Goal: Book appointment/travel/reservation

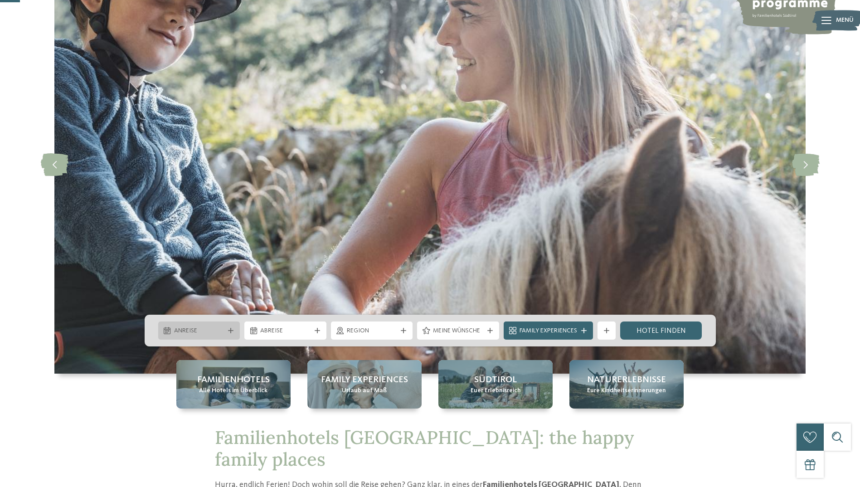
click at [219, 331] on span "Anreise" at bounding box center [199, 330] width 50 height 9
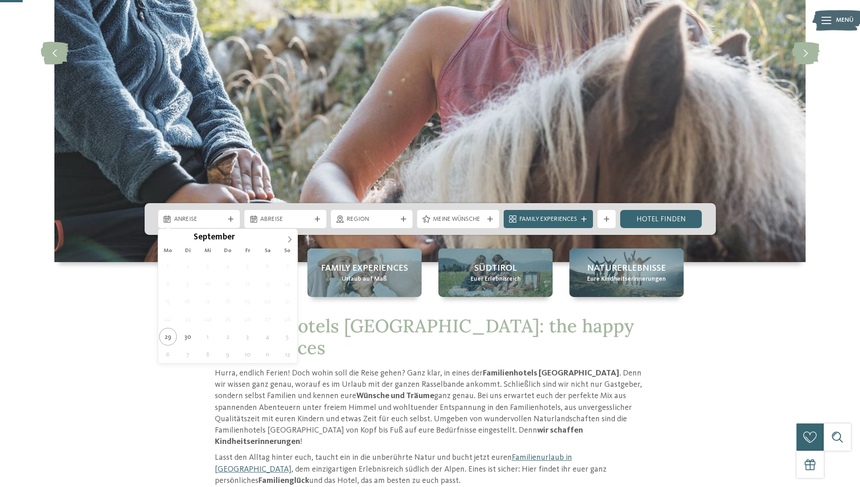
scroll to position [227, 0]
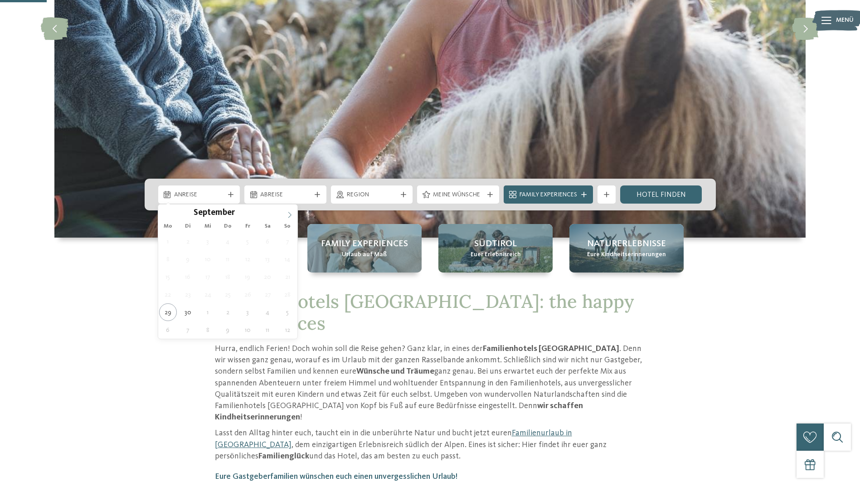
click at [286, 213] on span at bounding box center [289, 211] width 15 height 15
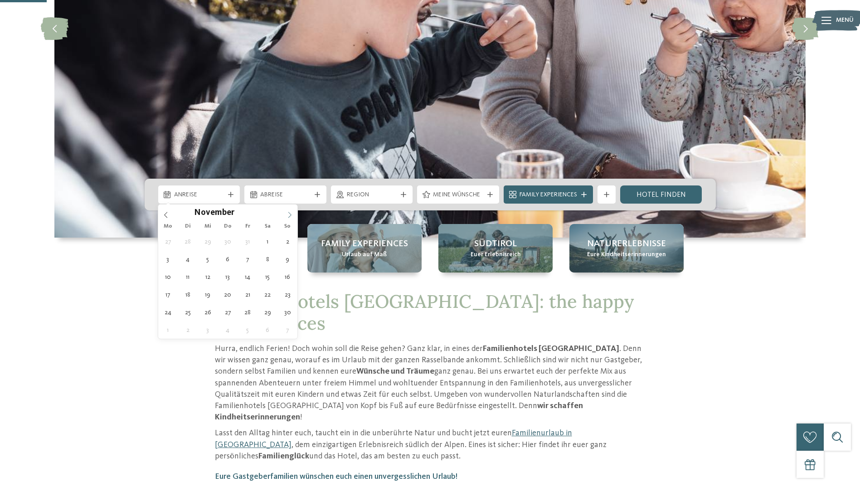
click at [286, 213] on span at bounding box center [289, 211] width 15 height 15
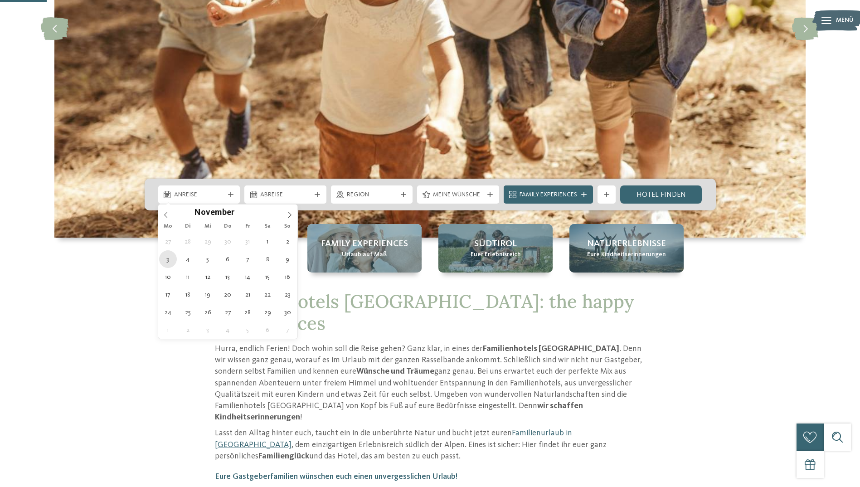
type div "03.11.2025"
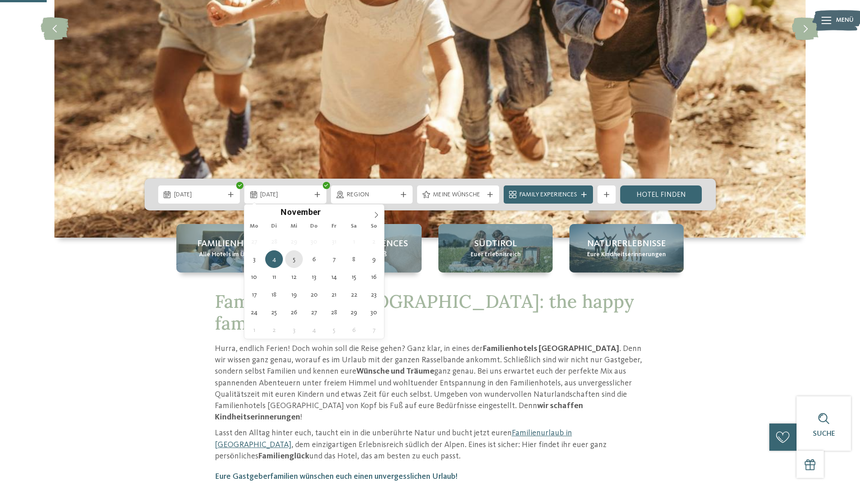
type div "05.11.2025"
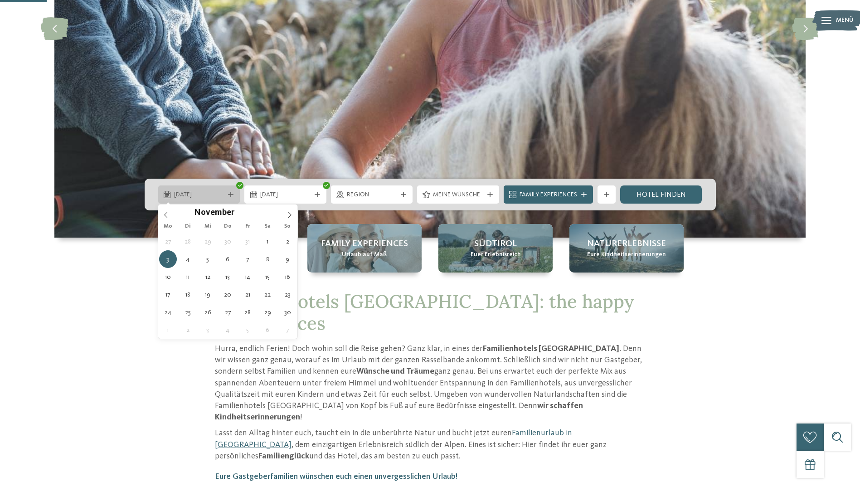
click at [228, 193] on icon at bounding box center [230, 194] width 5 height 5
type div "05.11.2025"
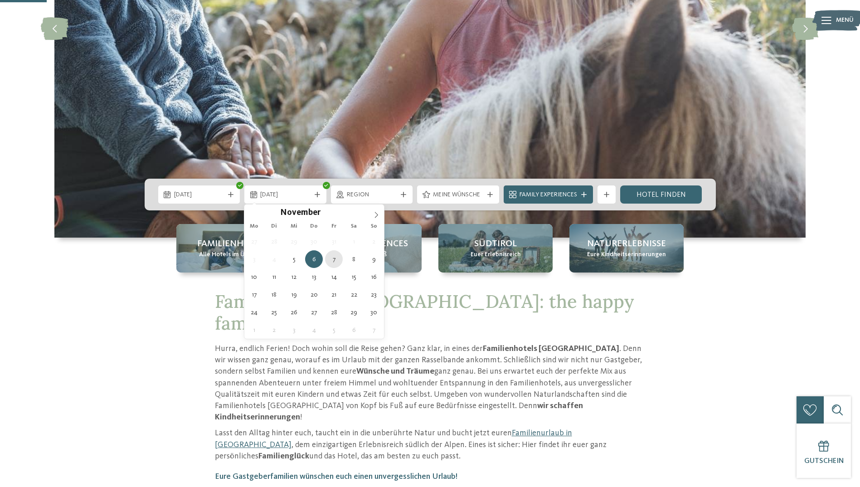
type div "07.11.2025"
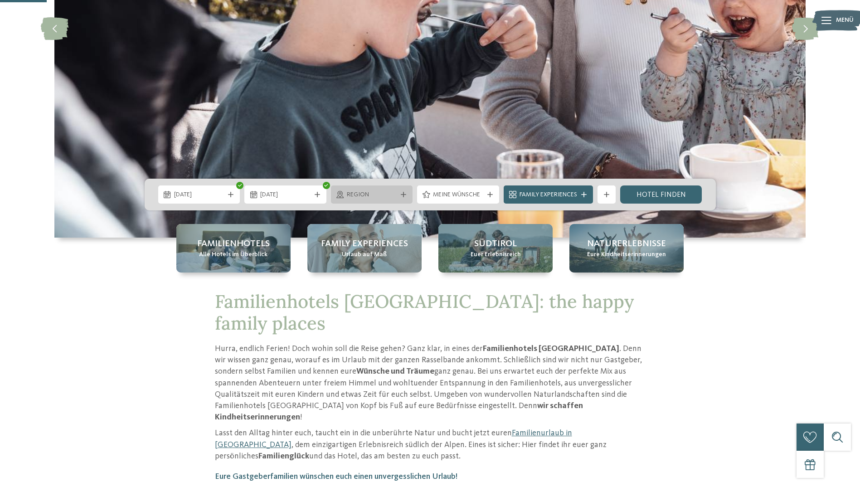
click at [393, 193] on span "Region" at bounding box center [372, 194] width 50 height 9
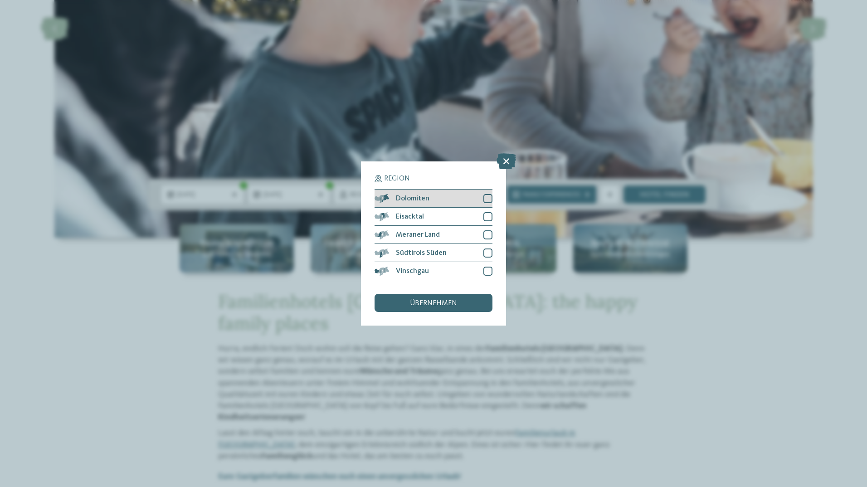
click at [489, 198] on div at bounding box center [487, 198] width 9 height 9
click at [487, 214] on div at bounding box center [487, 216] width 9 height 9
click at [485, 236] on div at bounding box center [487, 234] width 9 height 9
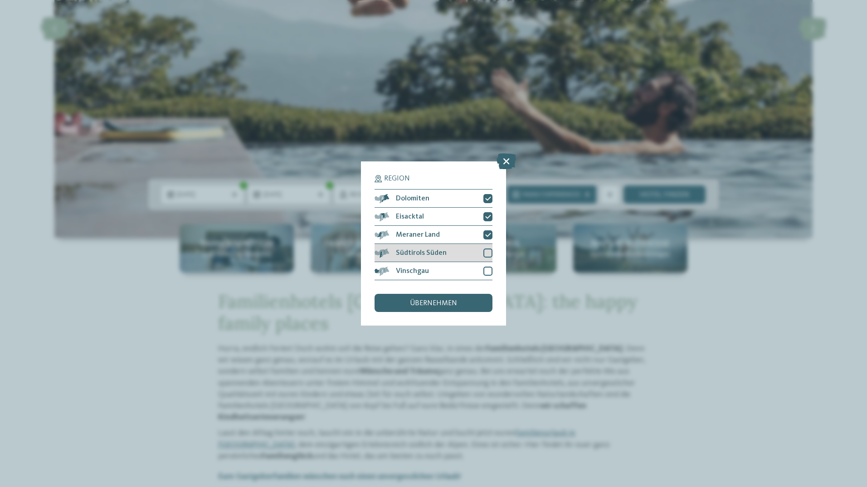
click at [486, 251] on div at bounding box center [487, 252] width 9 height 9
click at [488, 273] on div at bounding box center [487, 271] width 9 height 9
click at [465, 304] on div "übernehmen" at bounding box center [433, 303] width 118 height 18
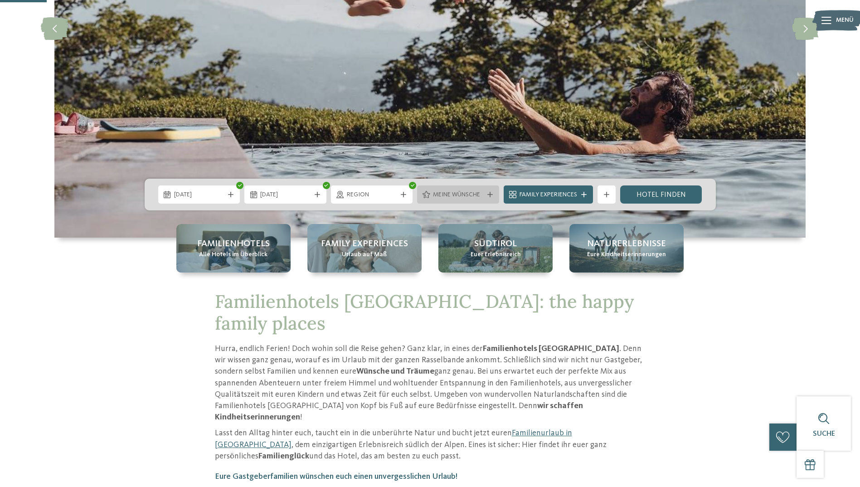
click at [489, 198] on div "Meine Wünsche" at bounding box center [458, 194] width 82 height 18
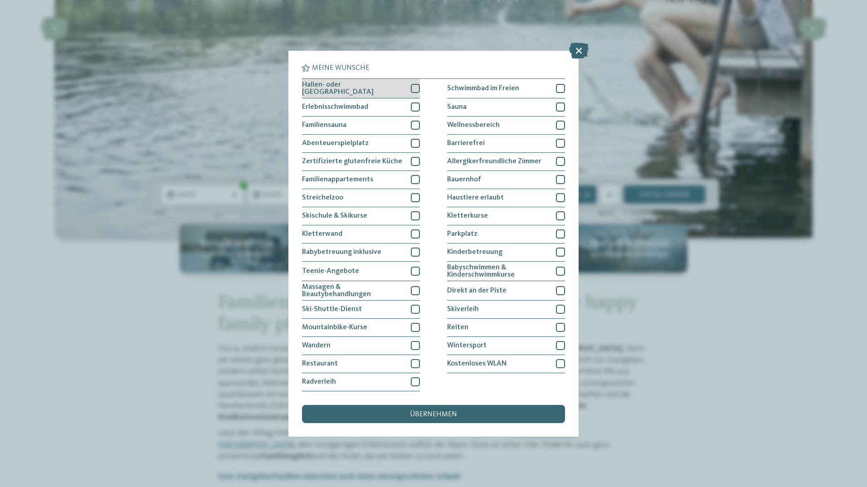
click at [417, 89] on div at bounding box center [415, 88] width 9 height 9
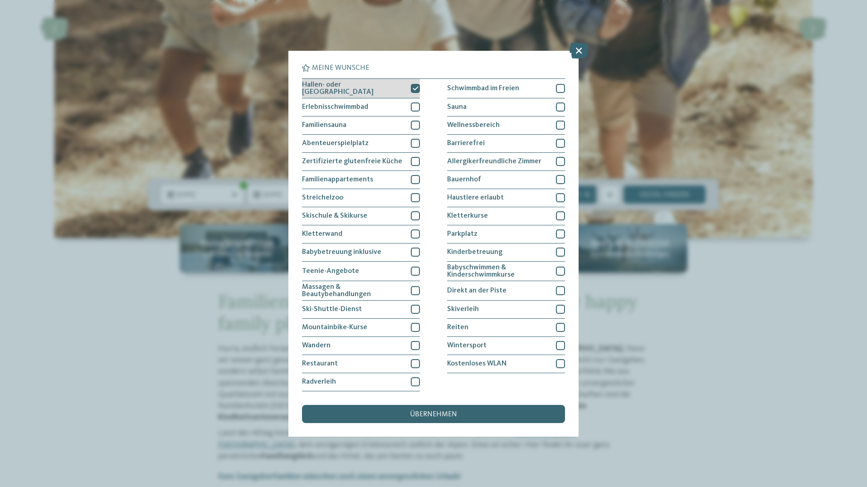
click at [416, 88] on icon at bounding box center [415, 88] width 6 height 5
click at [449, 409] on div "übernehmen" at bounding box center [433, 414] width 263 height 18
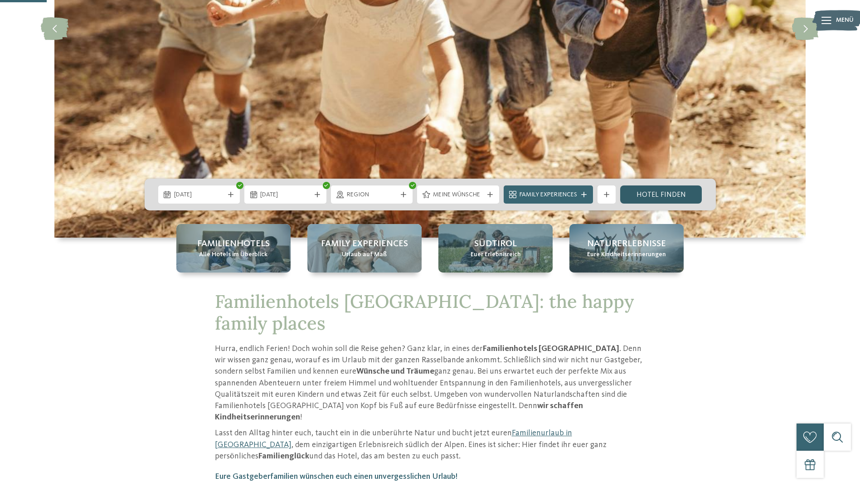
click at [673, 192] on link "Hotel finden" at bounding box center [661, 194] width 82 height 18
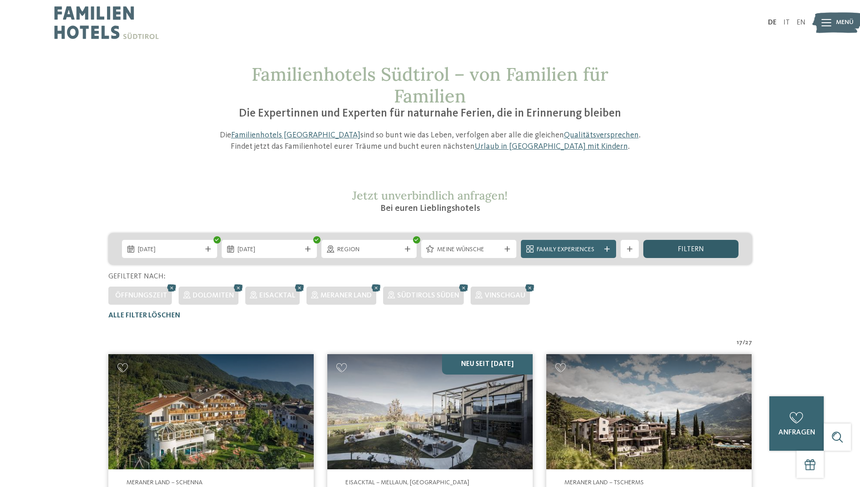
click at [695, 246] on span "filtern" at bounding box center [691, 249] width 26 height 7
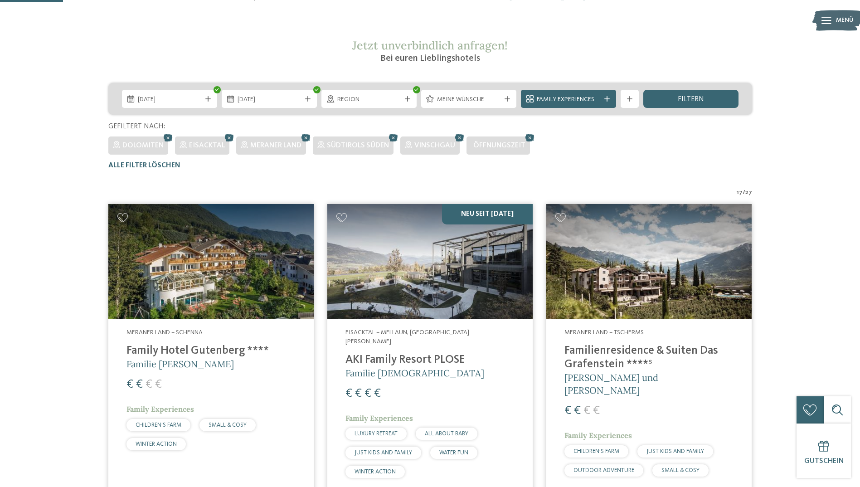
scroll to position [161, 0]
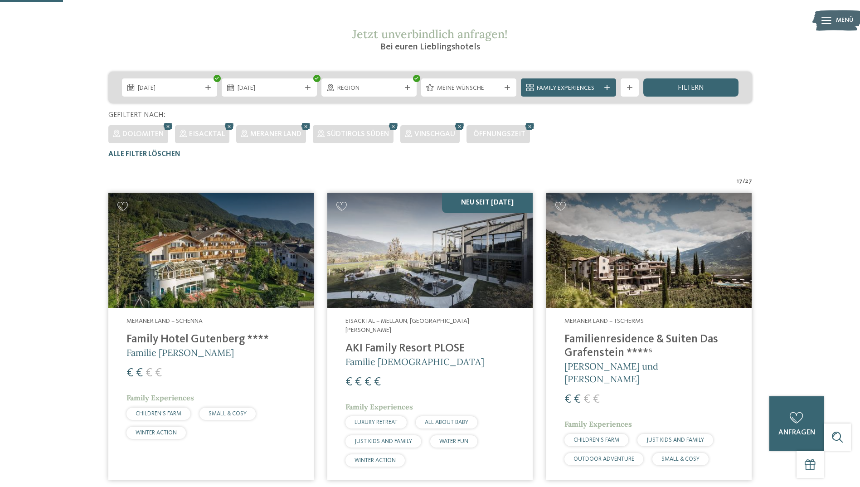
click at [676, 266] on img at bounding box center [648, 251] width 205 height 116
click at [664, 267] on img at bounding box center [648, 251] width 205 height 116
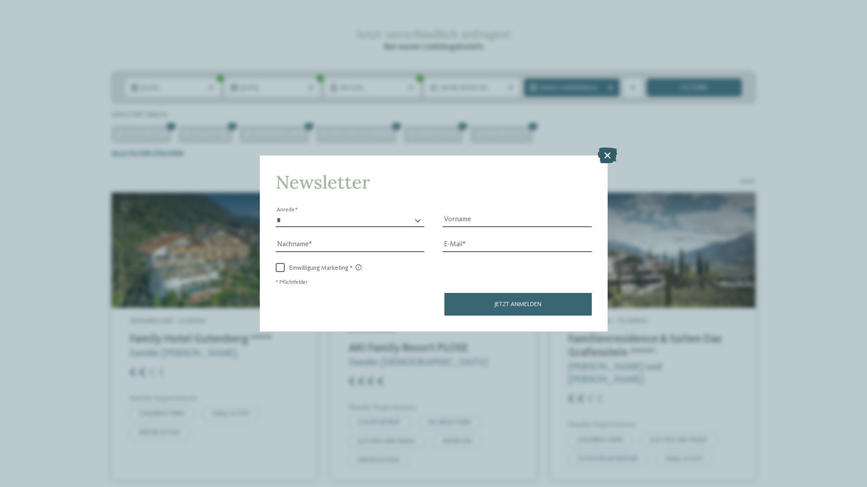
click at [605, 150] on icon at bounding box center [606, 155] width 19 height 16
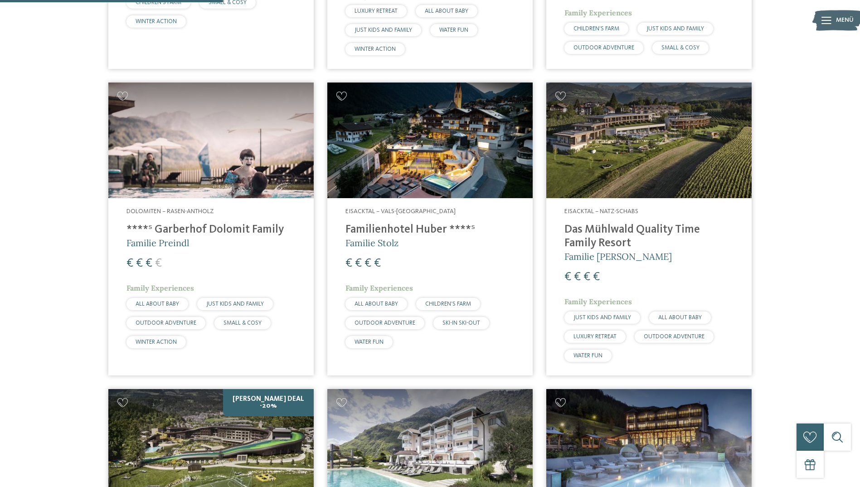
scroll to position [569, 0]
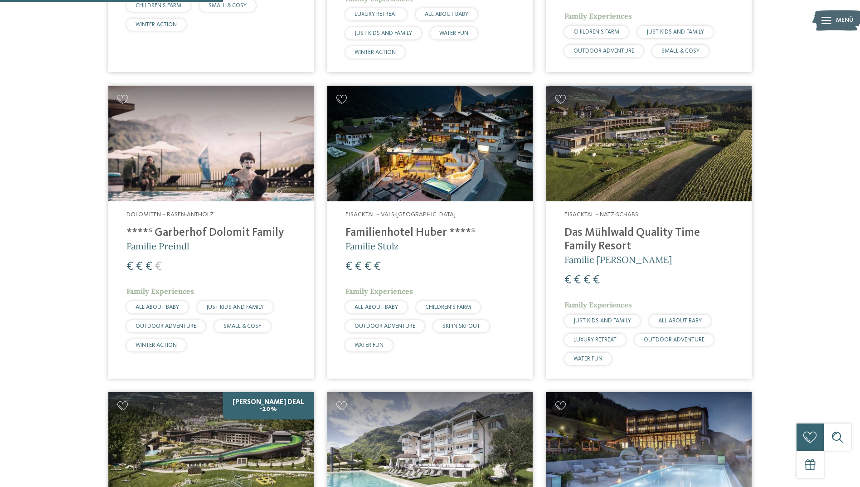
click at [211, 127] on img at bounding box center [210, 144] width 205 height 116
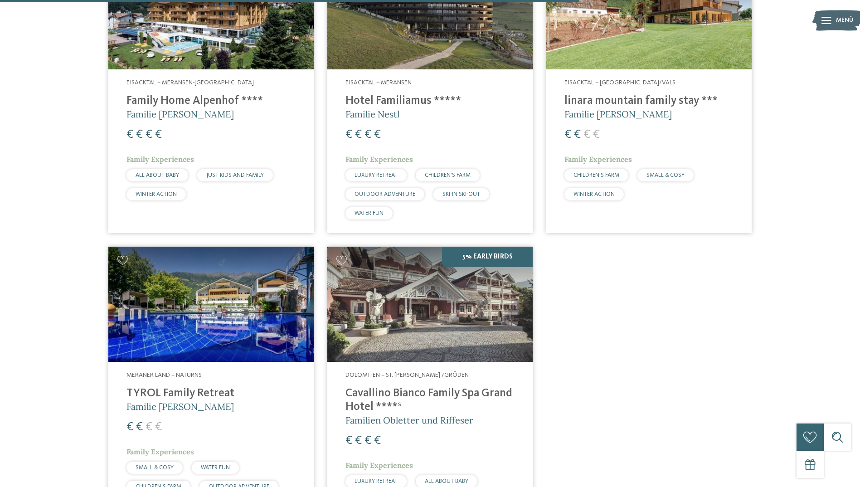
scroll to position [1476, 0]
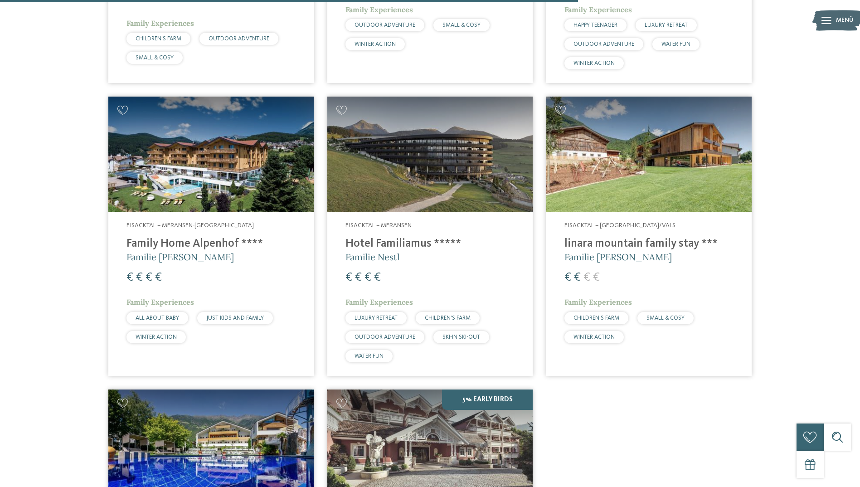
click at [703, 141] on img at bounding box center [648, 155] width 205 height 116
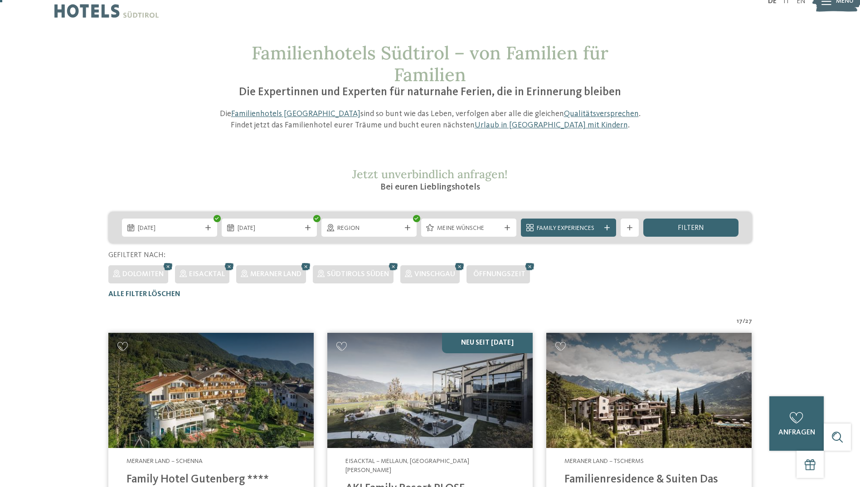
scroll to position [0, 0]
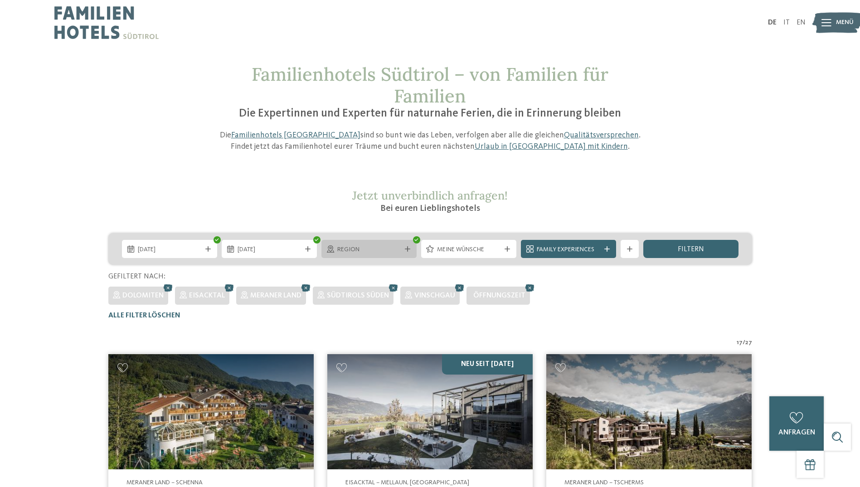
click at [407, 248] on icon at bounding box center [407, 248] width 5 height 5
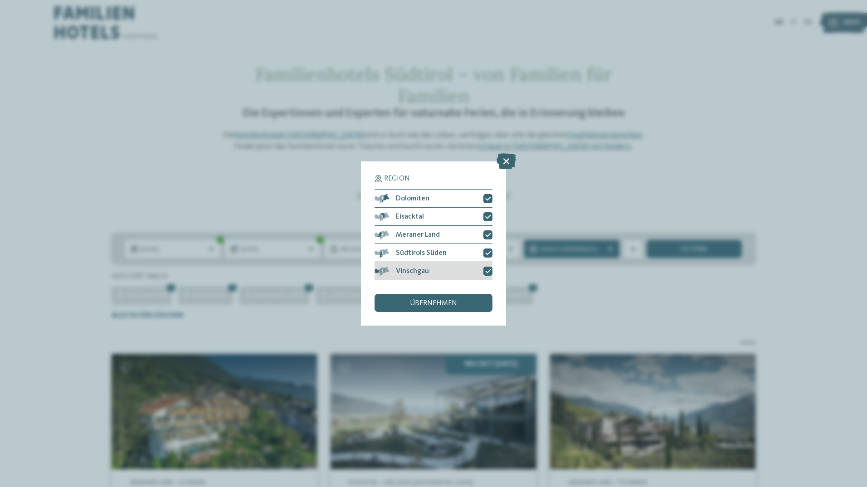
click at [414, 268] on span "Vinschgau" at bounding box center [412, 270] width 33 height 7
click at [488, 198] on icon at bounding box center [488, 198] width 6 height 5
click at [490, 214] on icon at bounding box center [488, 216] width 6 height 5
click at [488, 232] on icon at bounding box center [488, 234] width 6 height 5
drag, startPoint x: 487, startPoint y: 252, endPoint x: 487, endPoint y: 264, distance: 12.2
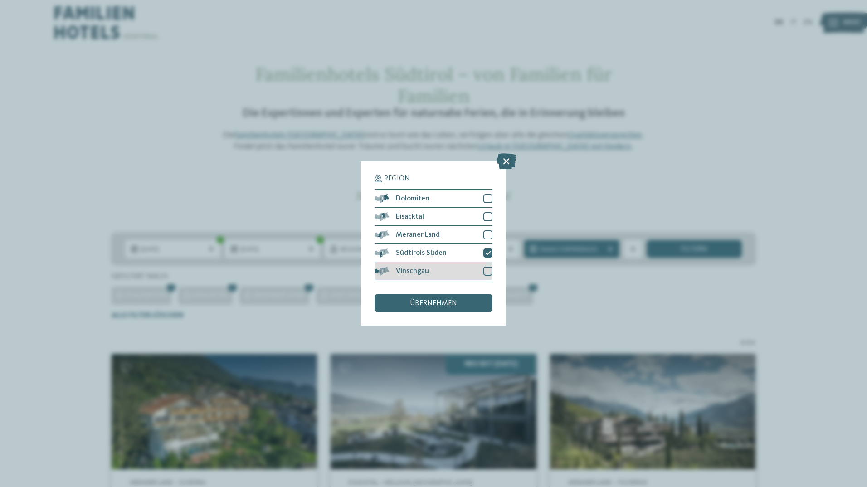
click at [487, 252] on icon at bounding box center [488, 252] width 6 height 5
click at [487, 271] on div at bounding box center [487, 271] width 9 height 9
click at [430, 301] on span "übernehmen" at bounding box center [433, 303] width 47 height 7
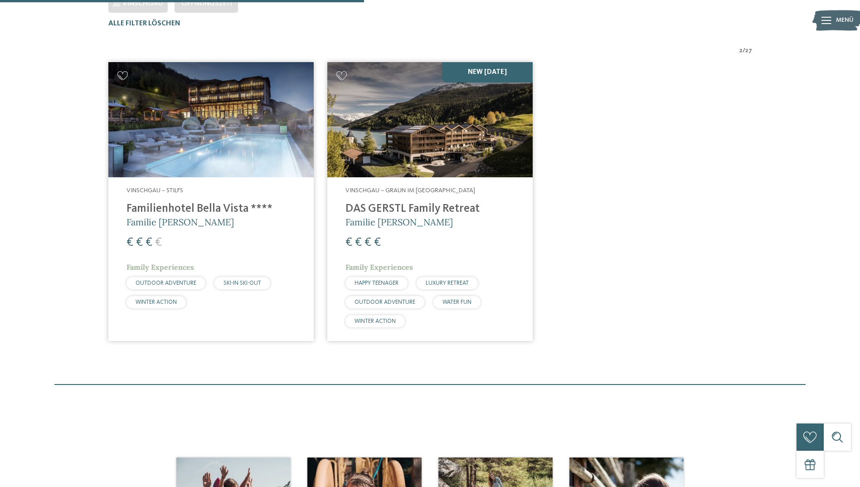
scroll to position [297, 0]
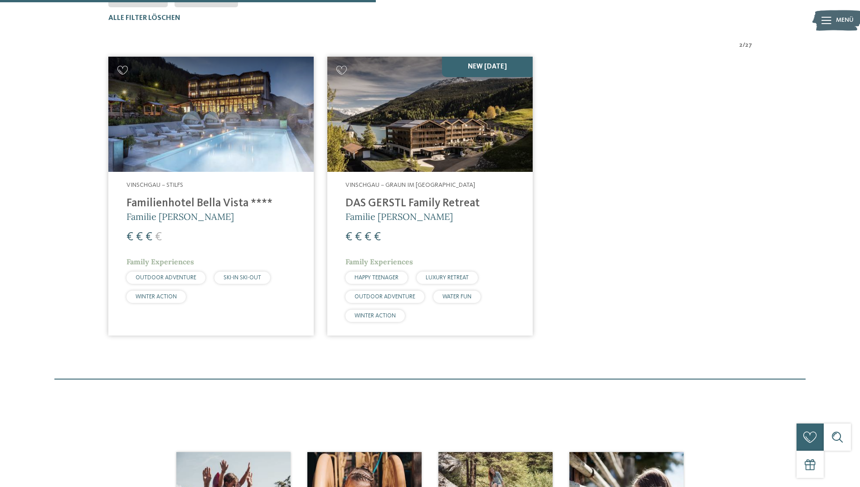
click at [229, 97] on img at bounding box center [210, 115] width 205 height 116
click at [206, 206] on h4 "Familienhotel Bella Vista ****" at bounding box center [210, 204] width 169 height 14
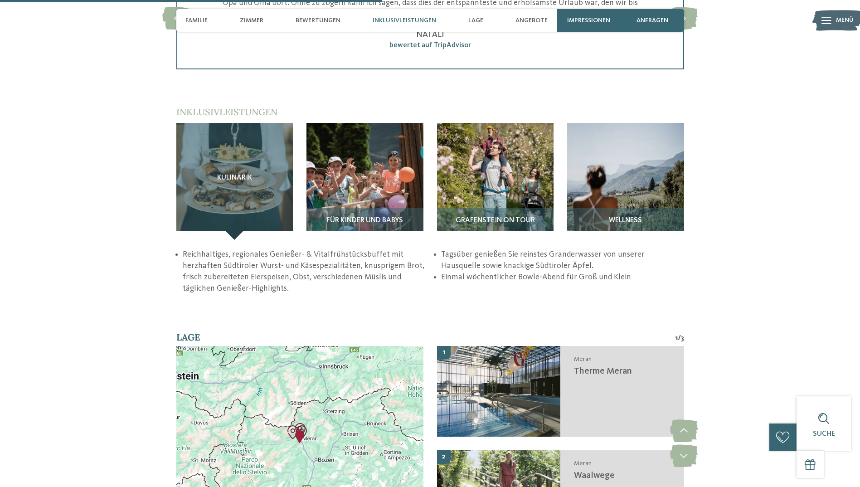
scroll to position [1496, 0]
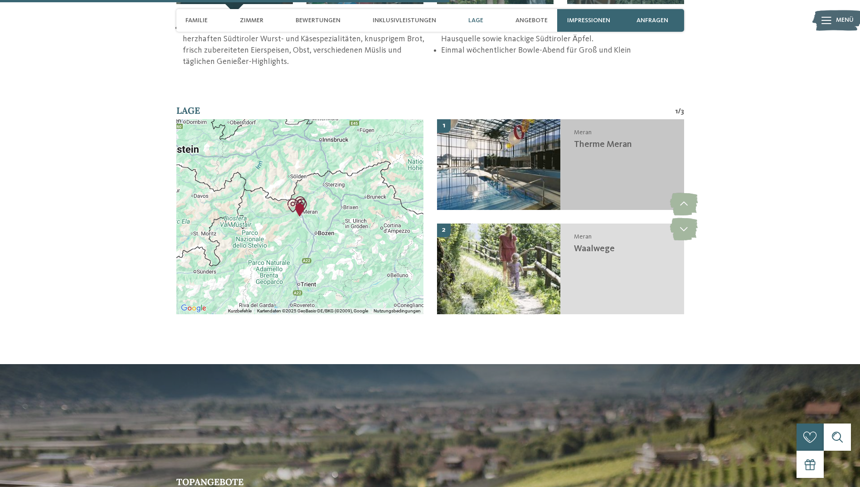
click at [491, 162] on img at bounding box center [499, 164] width 124 height 91
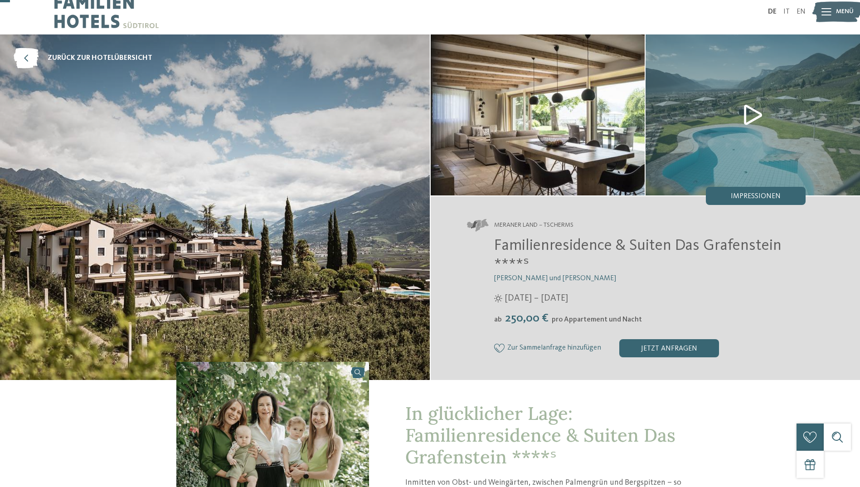
scroll to position [0, 0]
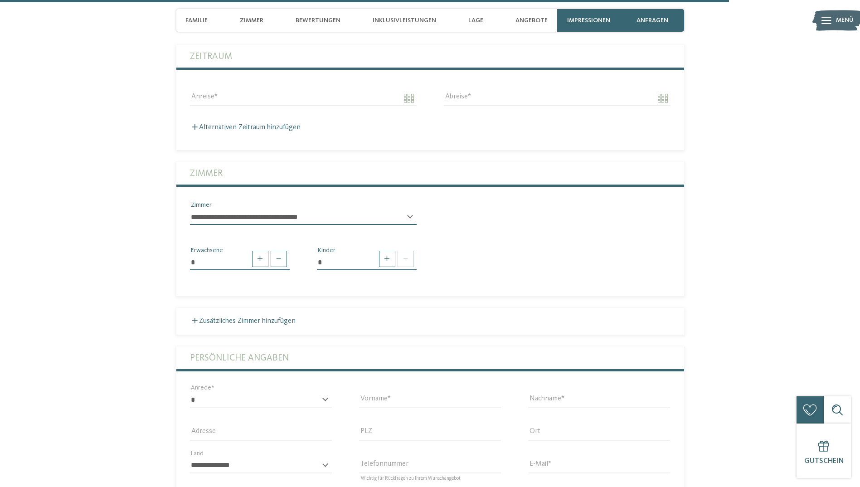
scroll to position [3127, 0]
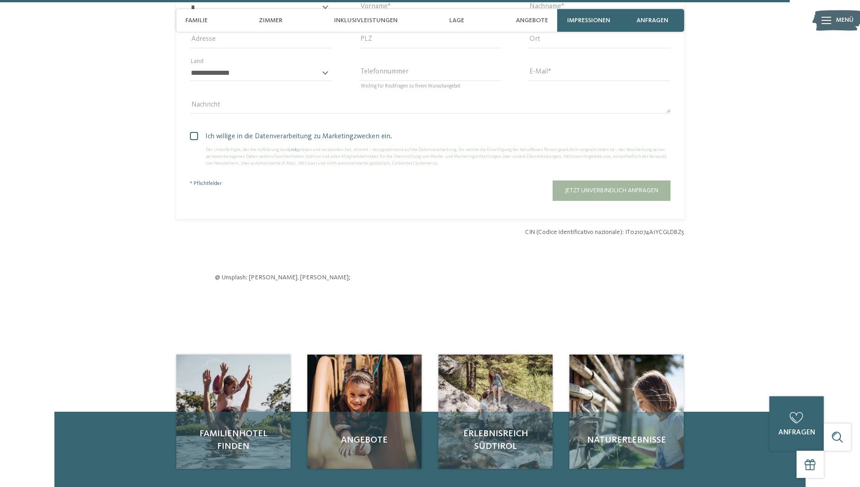
scroll to position [2810, 0]
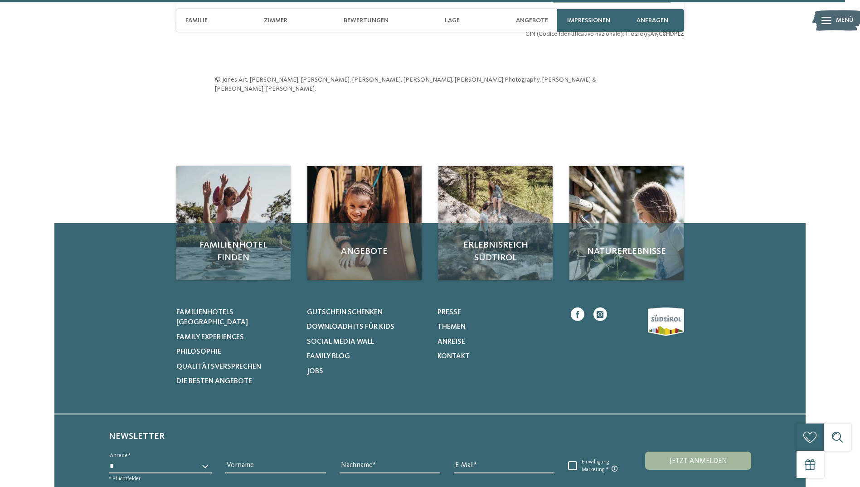
scroll to position [2674, 0]
